Goal: Transaction & Acquisition: Purchase product/service

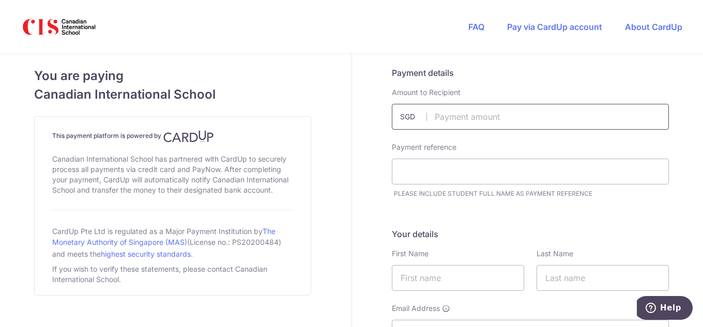
click at [499, 119] on input "text" at bounding box center [530, 117] width 277 height 26
type input "56.00"
click at [474, 168] on input "text" at bounding box center [530, 172] width 277 height 26
type input "Farinaz"
click at [458, 276] on input "text" at bounding box center [458, 278] width 132 height 26
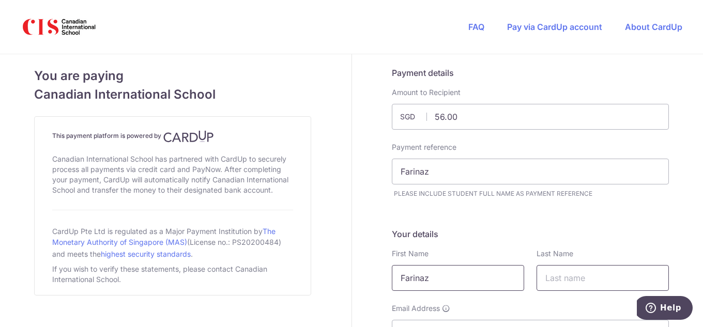
type input "Farinaz"
click at [557, 280] on input "text" at bounding box center [603, 278] width 132 height 26
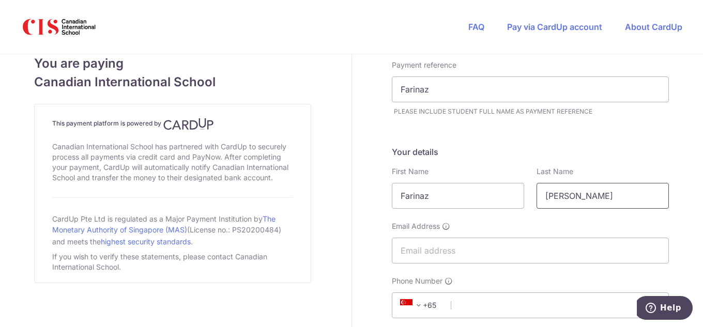
scroll to position [84, 0]
type input "[PERSON_NAME]"
click at [480, 249] on input "Email Address" at bounding box center [530, 249] width 277 height 26
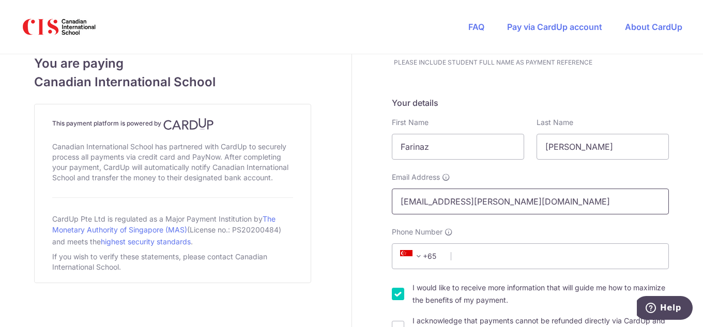
scroll to position [132, 0]
type input "[EMAIL_ADDRESS][PERSON_NAME][DOMAIN_NAME]"
click at [481, 258] on input "Phone Number" at bounding box center [530, 256] width 277 height 26
type input "8"
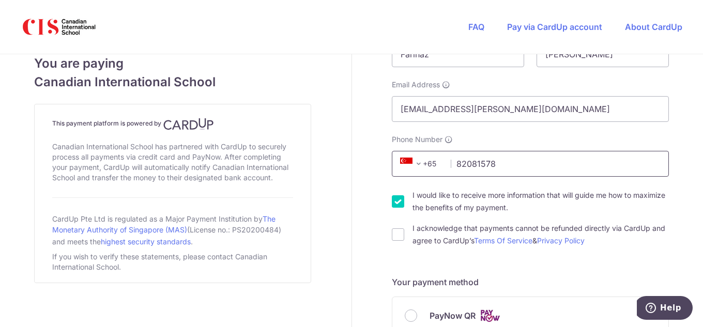
scroll to position [226, 0]
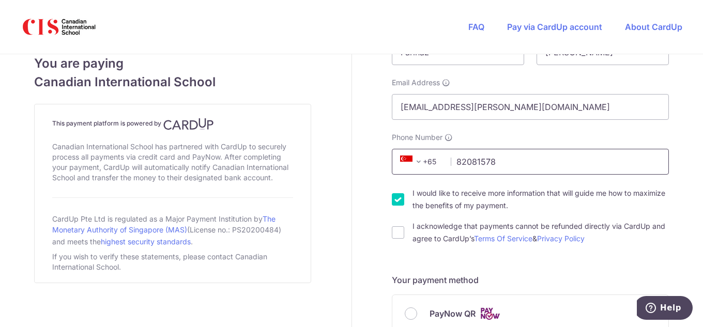
type input "82081578"
click at [396, 207] on div "I would like to receive more information that will guide me how to maximize the…" at bounding box center [530, 199] width 277 height 25
click at [394, 199] on input "I would like to receive more information that will guide me how to maximize the…" at bounding box center [398, 199] width 12 height 12
checkbox input "false"
click at [397, 234] on input "I acknowledge that payments cannot be refunded directly via CardUp and agree to…" at bounding box center [398, 232] width 12 height 12
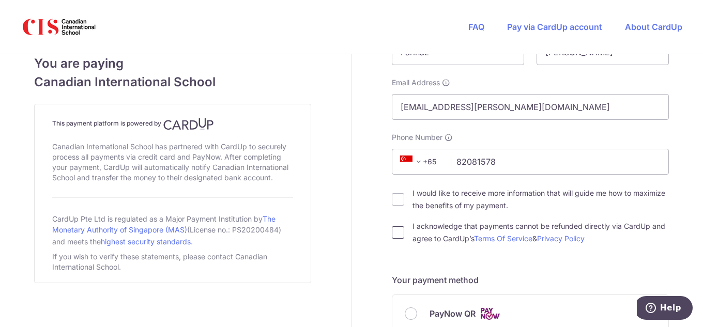
checkbox input "true"
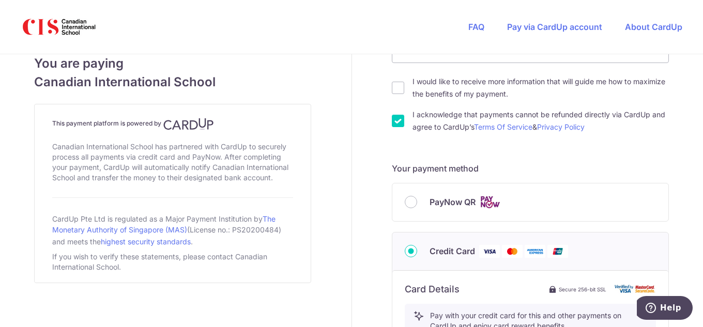
scroll to position [341, 0]
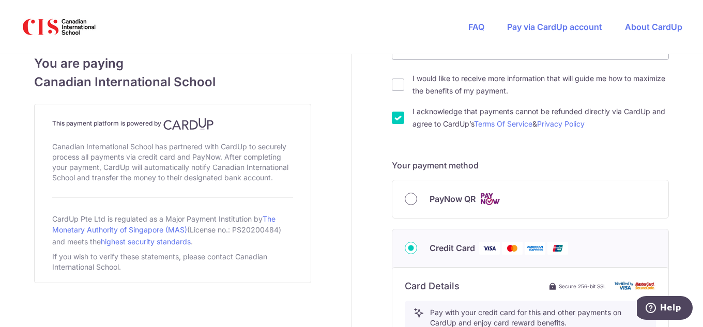
click at [405, 199] on input "PayNow QR" at bounding box center [411, 199] width 12 height 12
radio input "true"
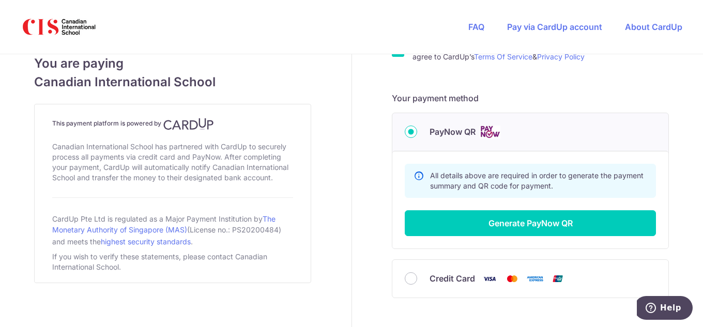
scroll to position [412, 0]
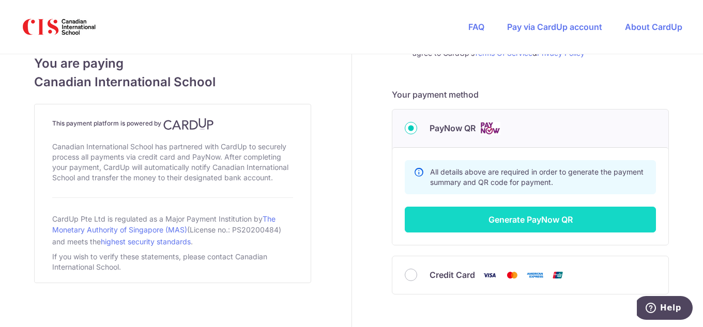
click at [533, 221] on button "Generate PayNow QR" at bounding box center [530, 220] width 251 height 26
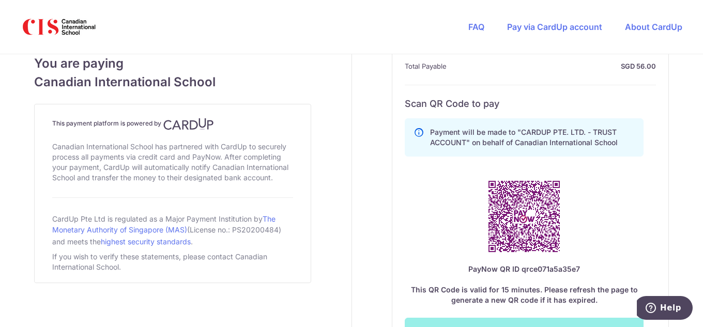
scroll to position [533, 0]
